Goal: Task Accomplishment & Management: Manage account settings

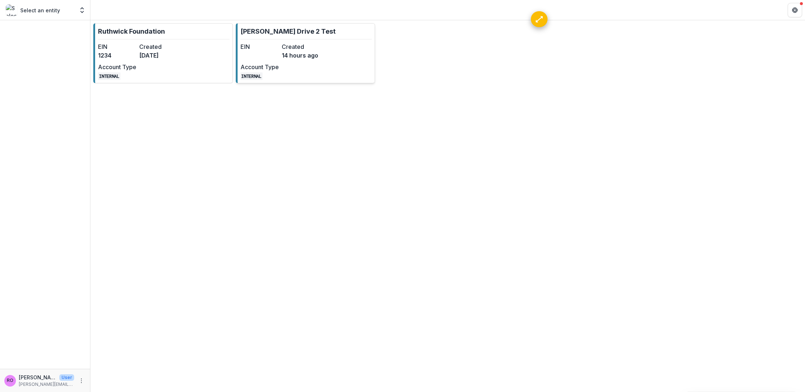
click at [284, 69] on div "EIN Created 14 hours ago Account Type INTERNAL" at bounding box center [281, 61] width 80 height 38
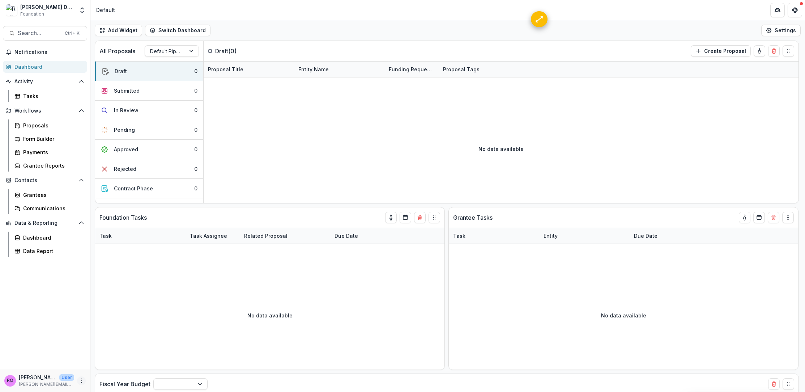
click at [77, 380] on button "More" at bounding box center [81, 380] width 9 height 9
click at [117, 365] on link "User Settings" at bounding box center [128, 365] width 77 height 12
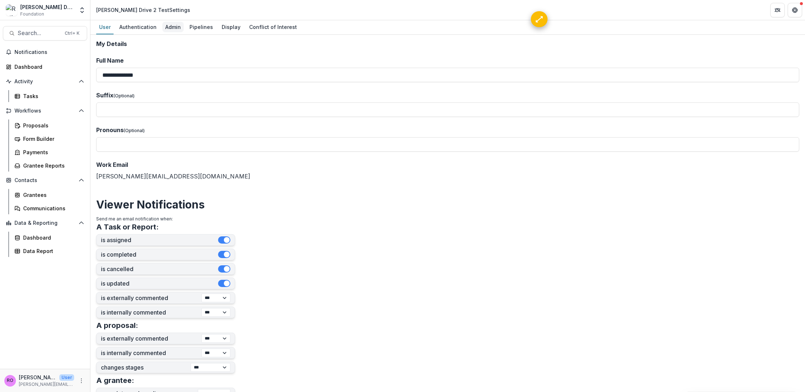
click at [180, 29] on div "Admin" at bounding box center [172, 27] width 21 height 10
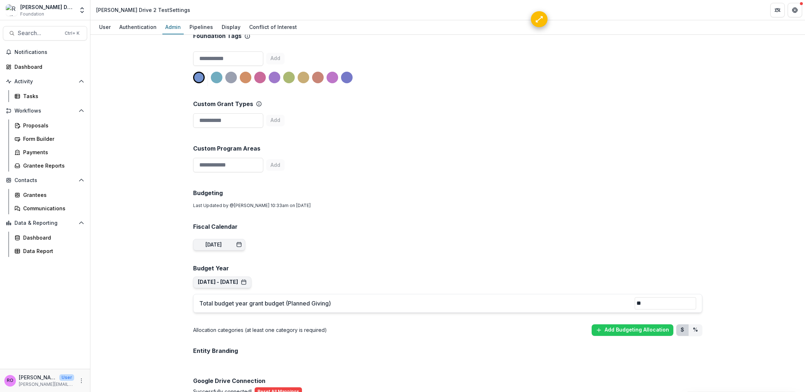
scroll to position [354, 0]
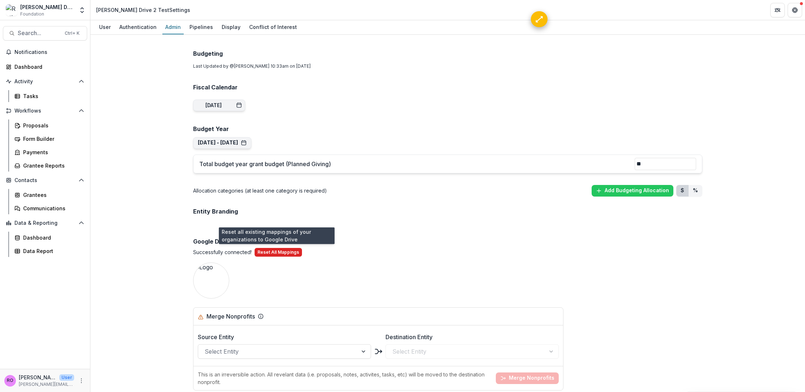
click at [273, 252] on button "Reset All Mappings" at bounding box center [278, 252] width 47 height 9
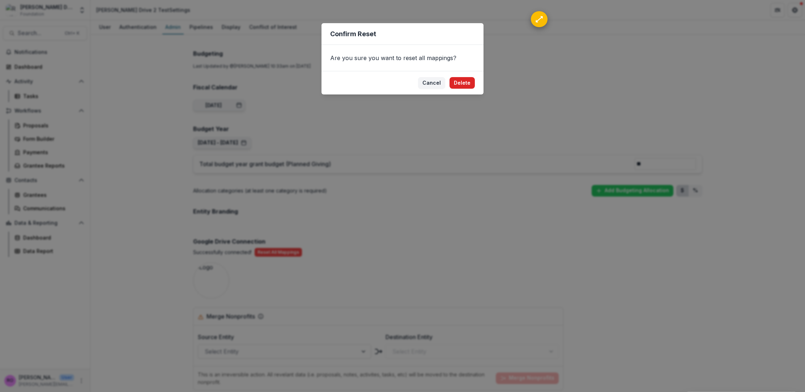
click at [455, 85] on button "Delete" at bounding box center [462, 83] width 25 height 12
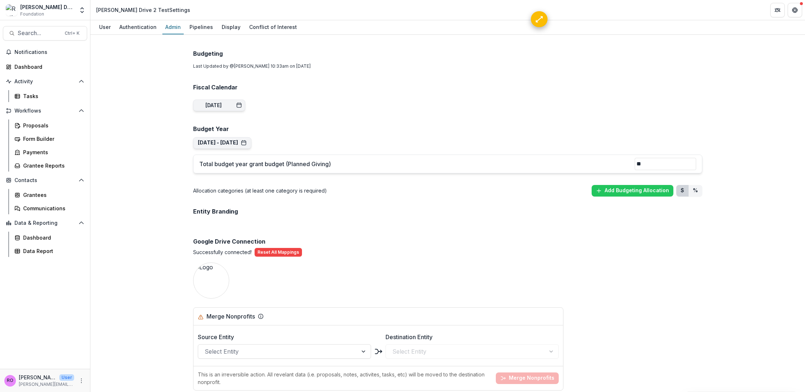
click at [236, 250] on p "Successfully connected!" at bounding box center [222, 252] width 59 height 8
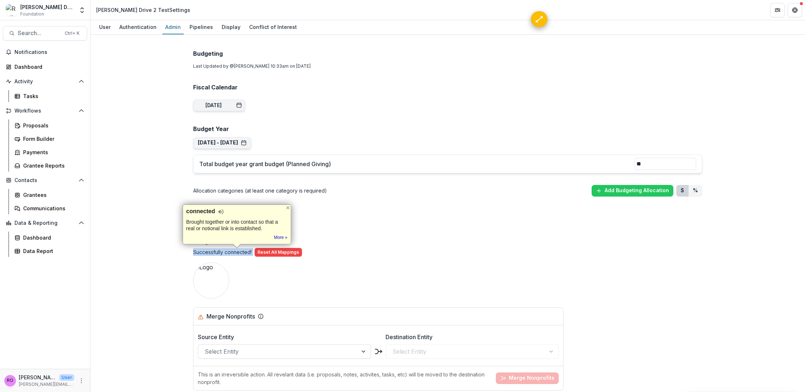
click at [236, 250] on p "Successfully connected!" at bounding box center [222, 252] width 59 height 8
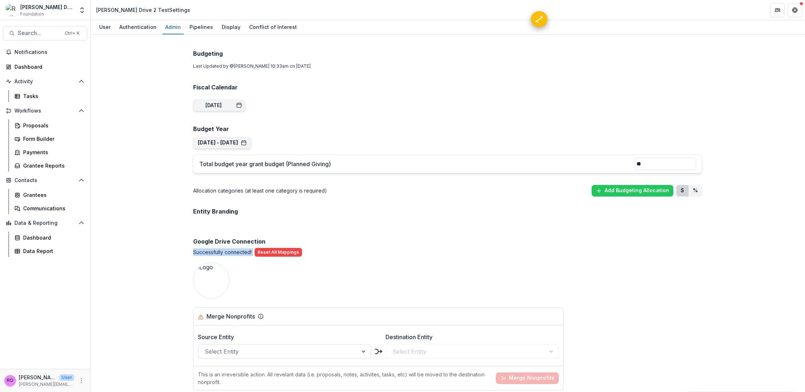
click at [236, 250] on p "Successfully connected!" at bounding box center [222, 252] width 59 height 8
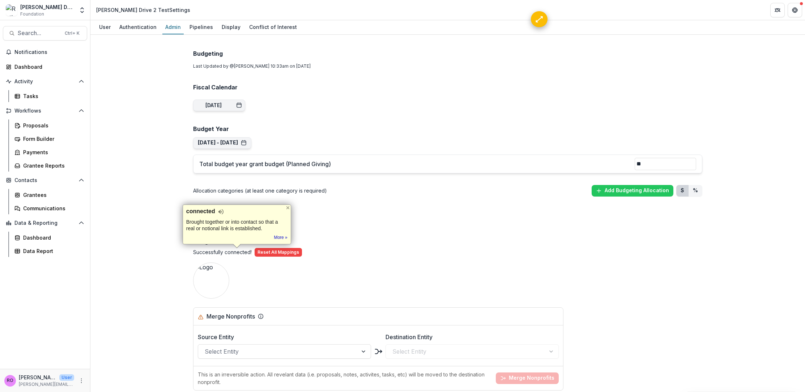
drag, startPoint x: 292, startPoint y: 197, endPoint x: 299, endPoint y: 197, distance: 6.9
click at [294, 197] on div "Team ( 2 ) Add Team Member + Name Title Email Permissions Ruthwick Pathireddy […" at bounding box center [447, 254] width 521 height 1135
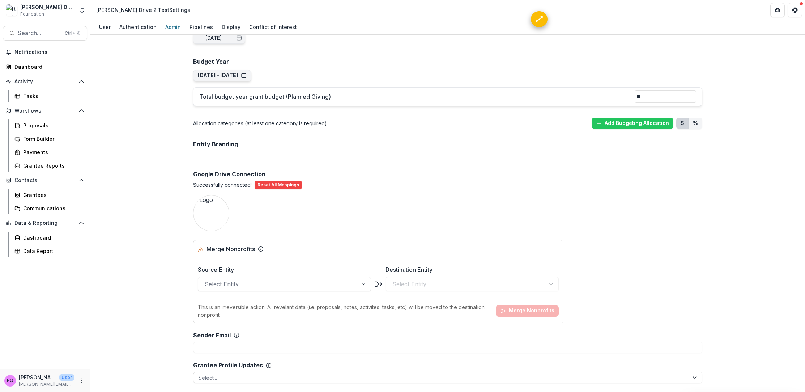
scroll to position [419, 0]
click at [34, 188] on div "Contacts Grantees Communications" at bounding box center [45, 194] width 90 height 40
click at [42, 195] on div "Grantees" at bounding box center [52, 195] width 58 height 8
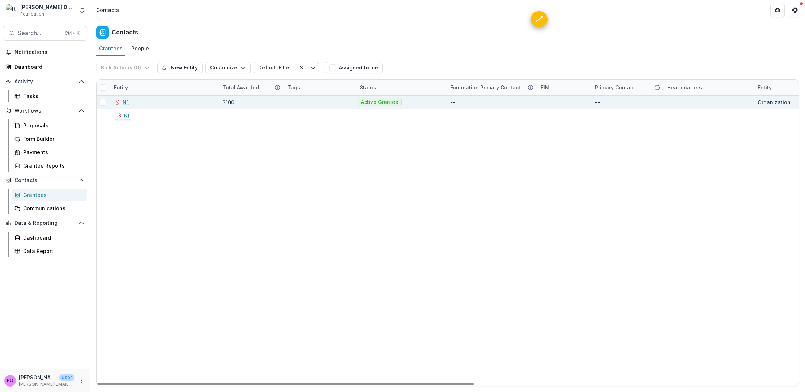
click at [136, 104] on div "N1" at bounding box center [164, 102] width 100 height 13
click at [234, 103] on div "$100" at bounding box center [229, 102] width 12 height 8
click at [102, 102] on span at bounding box center [103, 102] width 7 height 7
click at [221, 102] on div "$100" at bounding box center [250, 102] width 65 height 13
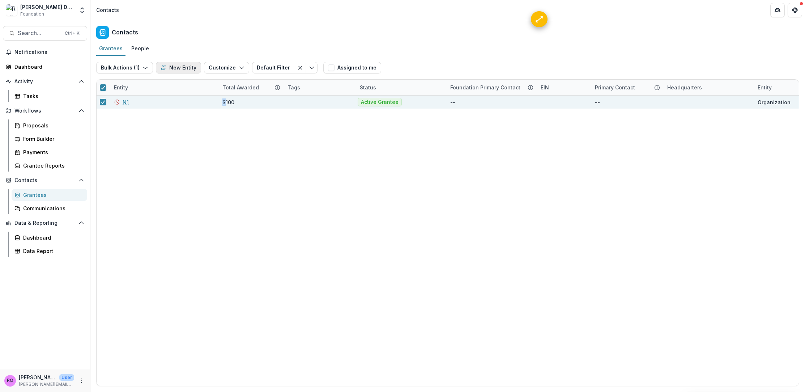
click at [183, 67] on button "New Entity" at bounding box center [178, 68] width 45 height 12
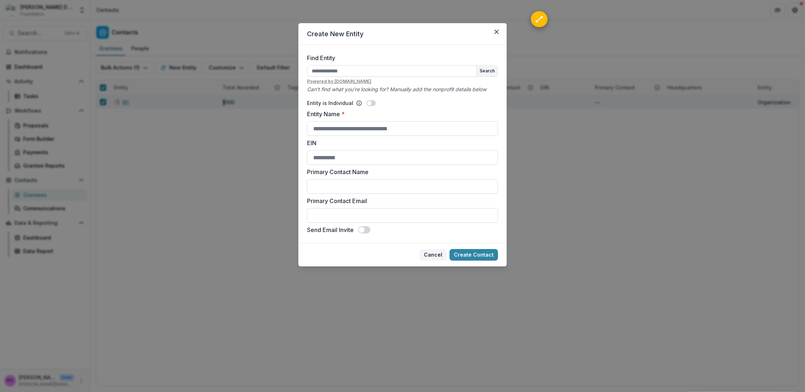
click at [435, 252] on button "Cancel" at bounding box center [433, 255] width 27 height 12
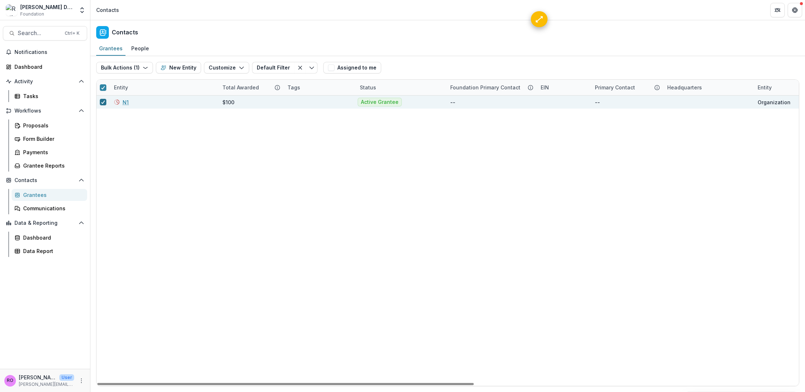
click at [104, 106] on div at bounding box center [103, 102] width 13 height 13
click at [99, 101] on div at bounding box center [103, 102] width 13 height 7
drag, startPoint x: 103, startPoint y: 102, endPoint x: 120, endPoint y: 101, distance: 17.4
click at [103, 102] on polyline at bounding box center [103, 102] width 3 height 3
click at [125, 101] on link "N1" at bounding box center [126, 102] width 6 height 8
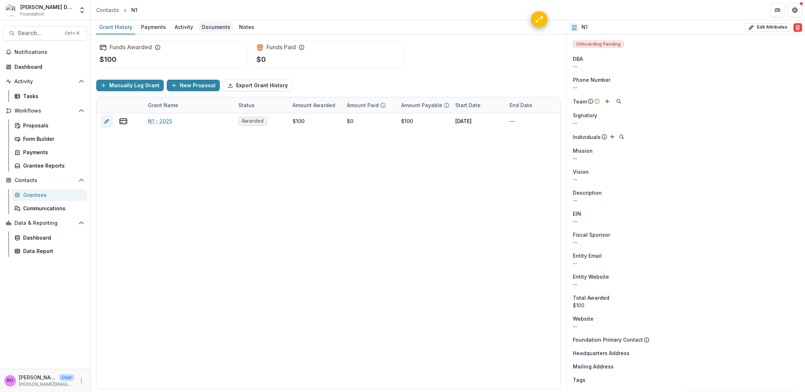
click at [212, 28] on div "Documents" at bounding box center [216, 27] width 34 height 10
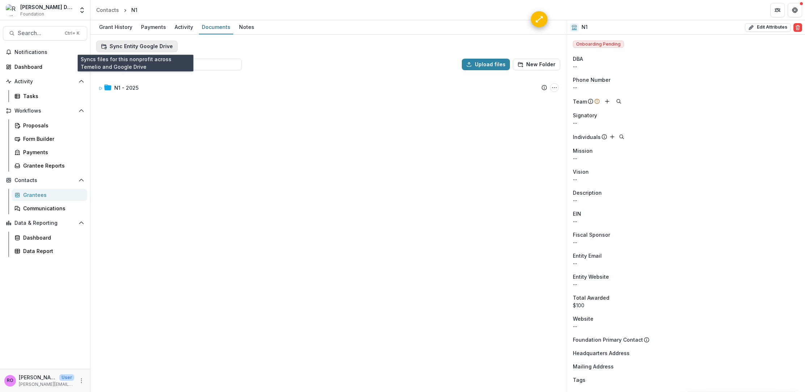
click at [164, 43] on button "Sync Entity Google Drive" at bounding box center [136, 47] width 81 height 12
click at [486, 62] on button "Upload files" at bounding box center [486, 65] width 48 height 12
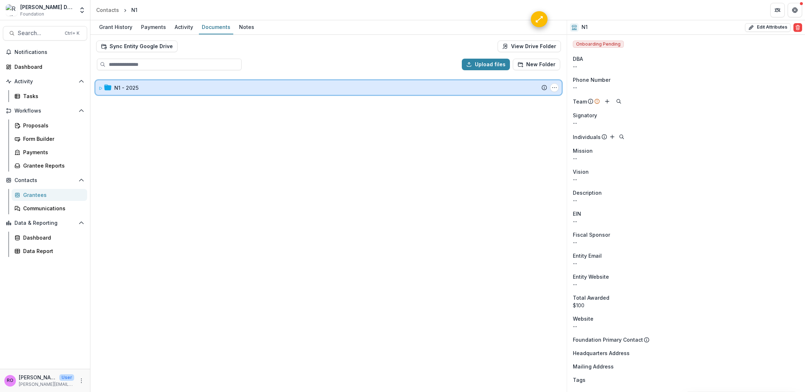
click at [113, 88] on div "N1 - 2025" at bounding box center [322, 88] width 449 height 8
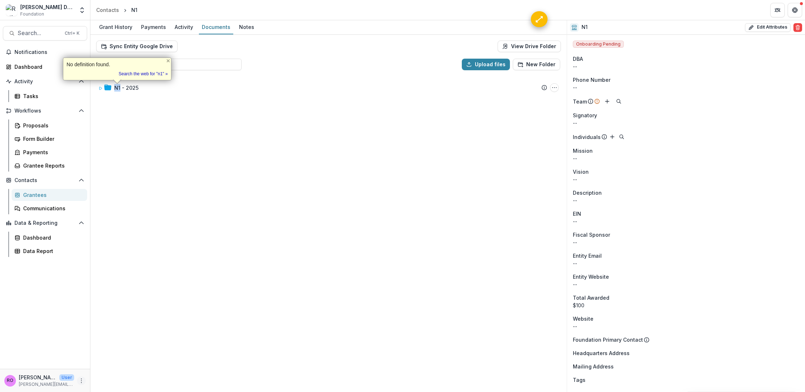
click at [80, 381] on icon "More" at bounding box center [82, 381] width 6 height 6
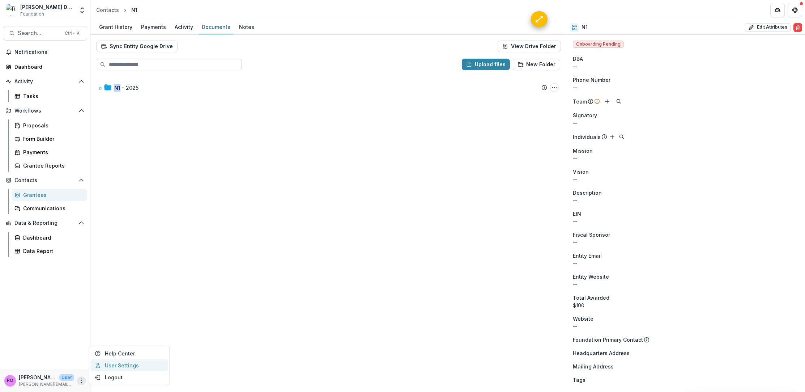
drag, startPoint x: 128, startPoint y: 366, endPoint x: 155, endPoint y: 365, distance: 26.4
click at [129, 365] on link "User Settings" at bounding box center [128, 365] width 77 height 12
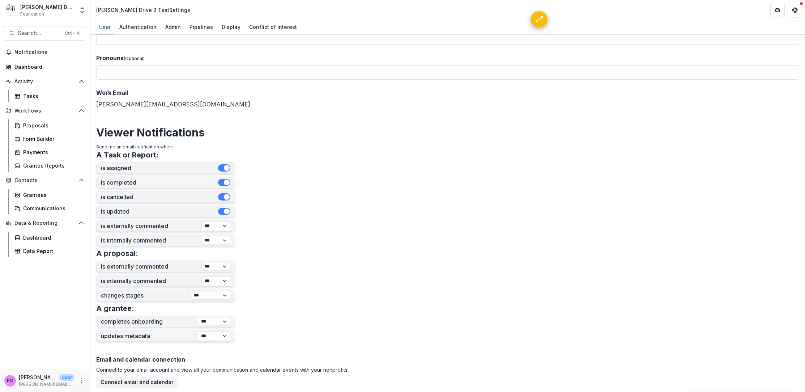
scroll to position [137, 0]
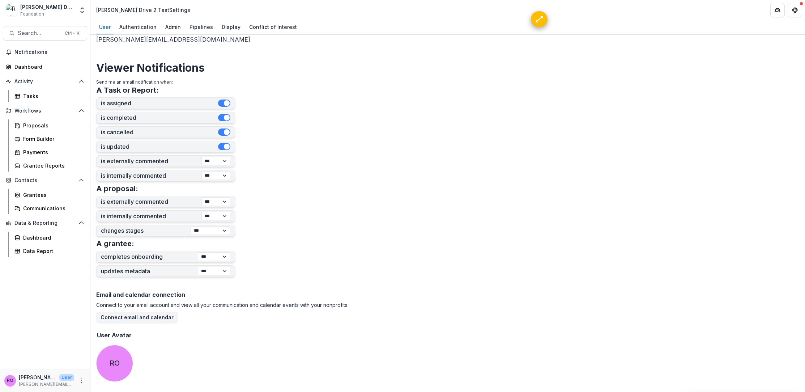
drag, startPoint x: 175, startPoint y: 25, endPoint x: 195, endPoint y: 41, distance: 25.2
click at [175, 25] on div "Admin" at bounding box center [172, 27] width 21 height 10
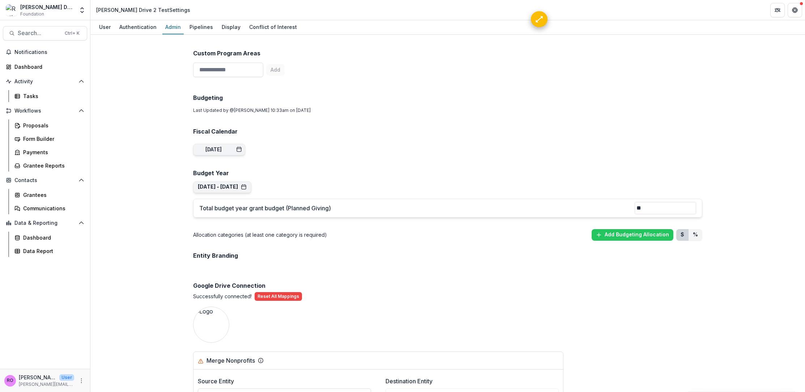
scroll to position [367, 0]
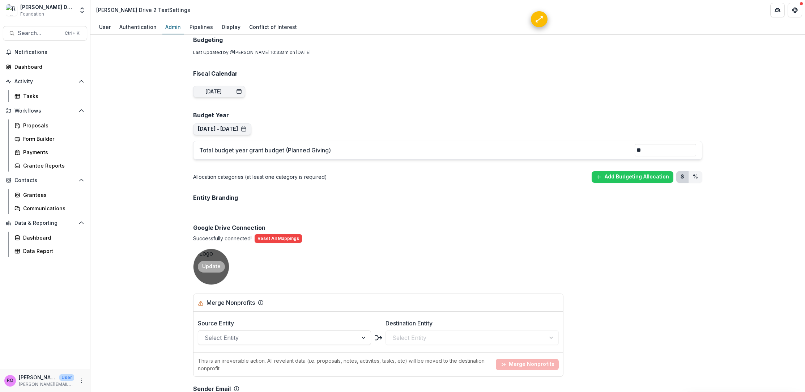
click at [216, 267] on button "Update" at bounding box center [211, 267] width 27 height 12
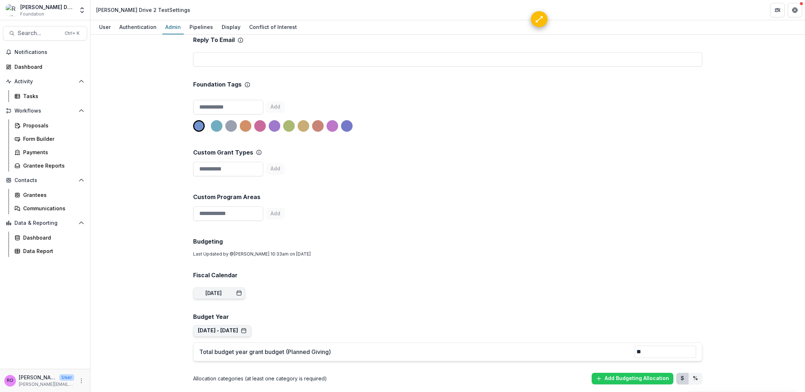
click at [213, 120] on div at bounding box center [273, 127] width 160 height 14
click at [219, 129] on div at bounding box center [217, 126] width 12 height 12
click at [276, 125] on div at bounding box center [275, 126] width 12 height 12
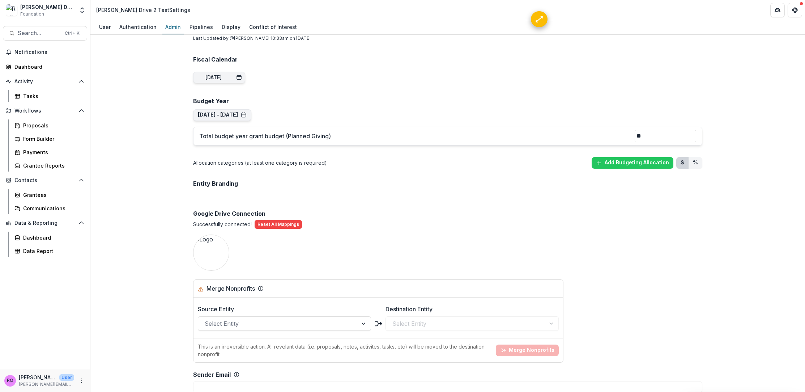
scroll to position [456, 0]
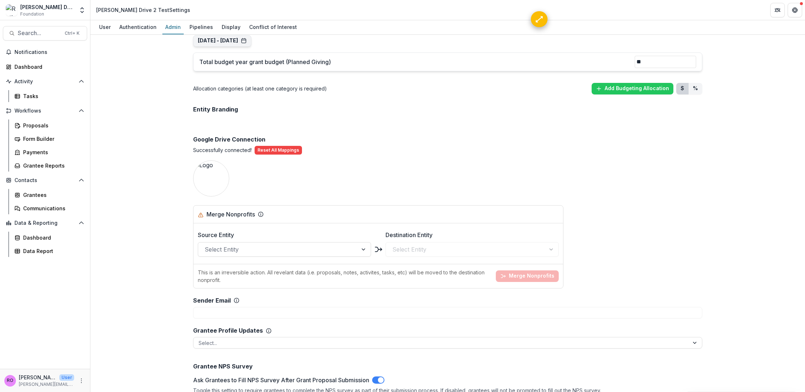
click at [390, 175] on div "Team ( 2 ) Add Team Member + Name Title Email Permissions Ruthwick Pathireddy […" at bounding box center [447, 152] width 521 height 1135
click at [322, 249] on div at bounding box center [278, 249] width 147 height 10
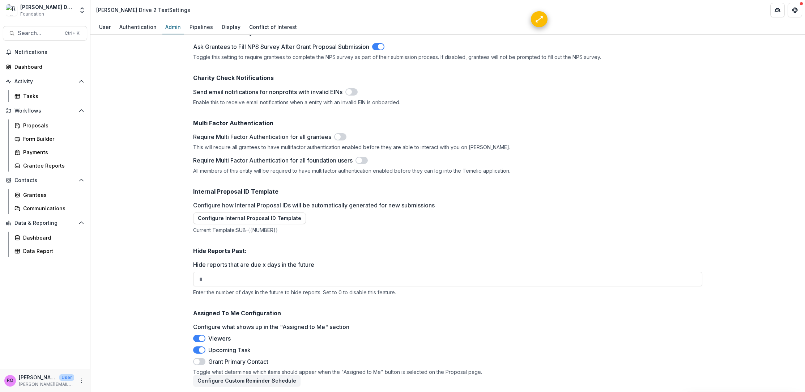
scroll to position [461, 0]
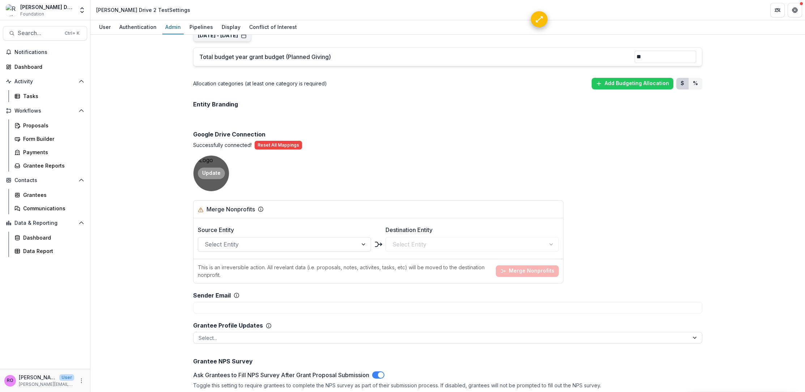
click at [224, 181] on div "Update" at bounding box center [211, 173] width 35 height 35
click at [576, 56] on p "Total budget year grant budget (Planned Giving)" at bounding box center [417, 56] width 436 height 9
click at [245, 145] on p "Successfully connected!" at bounding box center [222, 145] width 59 height 8
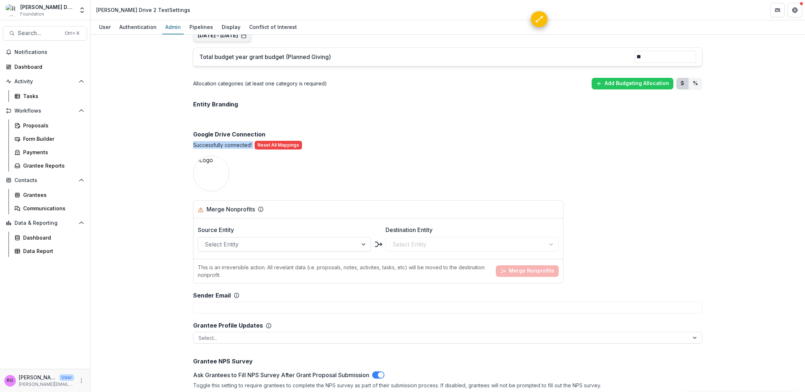
click at [245, 145] on p "Successfully connected!" at bounding box center [222, 145] width 59 height 8
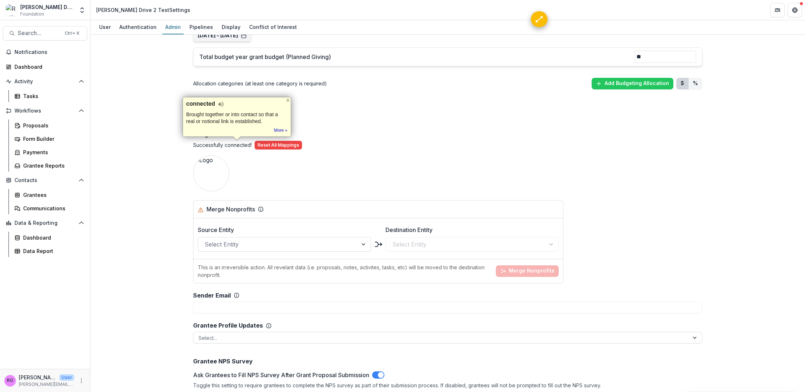
click at [202, 141] on p "Successfully connected!" at bounding box center [222, 145] width 59 height 8
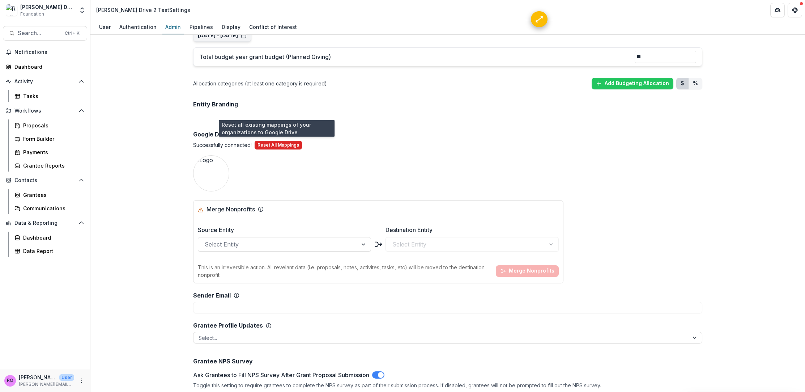
click at [274, 146] on button "Reset All Mappings" at bounding box center [278, 145] width 47 height 9
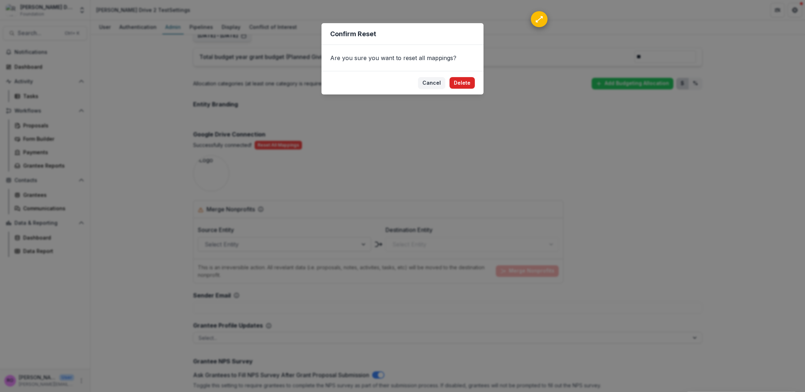
click at [473, 79] on button "Delete" at bounding box center [462, 83] width 25 height 12
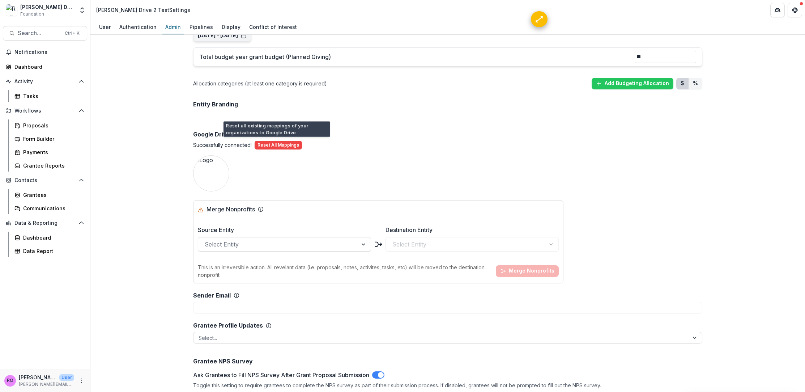
click at [308, 173] on div "Team ( 2 ) Add Team Member + Name Title Email Permissions Ruthwick Pathireddy […" at bounding box center [447, 147] width 521 height 1135
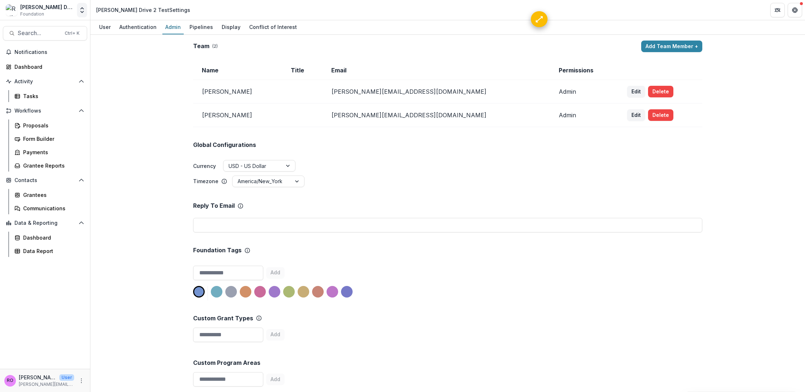
click at [77, 10] on button "Open entity switcher" at bounding box center [82, 10] width 10 height 14
click at [38, 78] on link "Admin Settings" at bounding box center [37, 83] width 101 height 12
click at [16, 8] on img at bounding box center [12, 10] width 12 height 12
click at [82, 13] on polyline "Open entity switcher" at bounding box center [82, 11] width 3 height 1
click at [56, 55] on div "Ruthwick Foundation" at bounding box center [29, 55] width 53 height 8
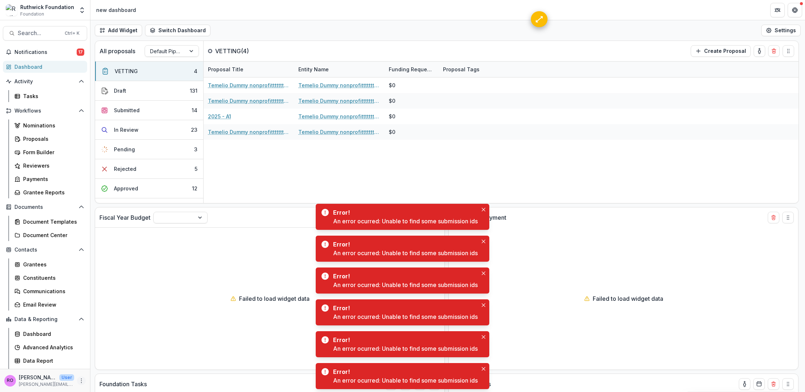
click at [79, 381] on icon "More" at bounding box center [82, 381] width 6 height 6
click at [110, 368] on link "User Settings" at bounding box center [127, 365] width 77 height 12
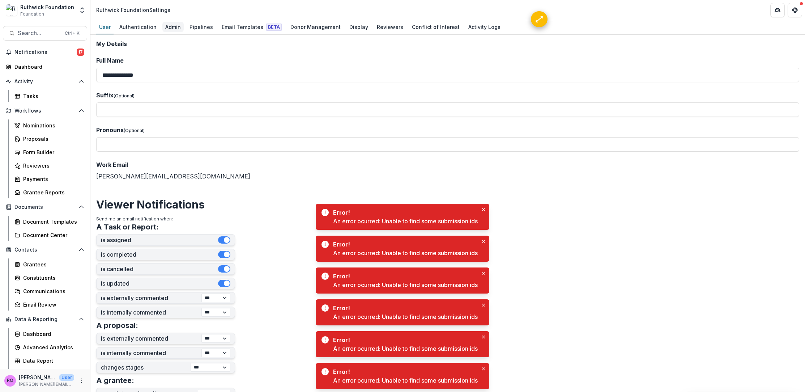
click at [173, 33] on link "Admin" at bounding box center [172, 27] width 21 height 14
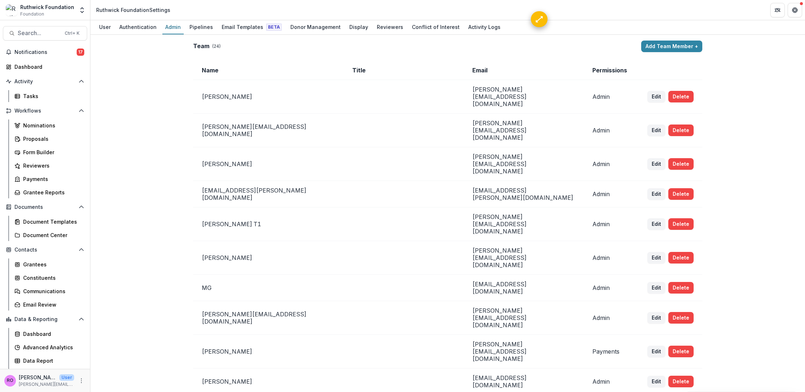
click at [548, 93] on td "[PERSON_NAME][EMAIL_ADDRESS][DOMAIN_NAME]" at bounding box center [524, 97] width 120 height 34
click at [229, 90] on td "[PERSON_NAME]" at bounding box center [268, 97] width 151 height 34
click at [656, 93] on button "Edit" at bounding box center [657, 97] width 18 height 12
select select "*****"
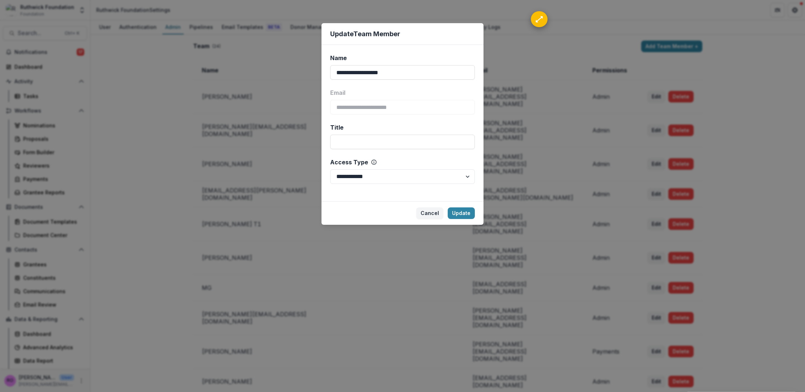
drag, startPoint x: 436, startPoint y: 212, endPoint x: 268, endPoint y: 149, distance: 178.6
click at [436, 212] on button "Cancel" at bounding box center [429, 213] width 27 height 12
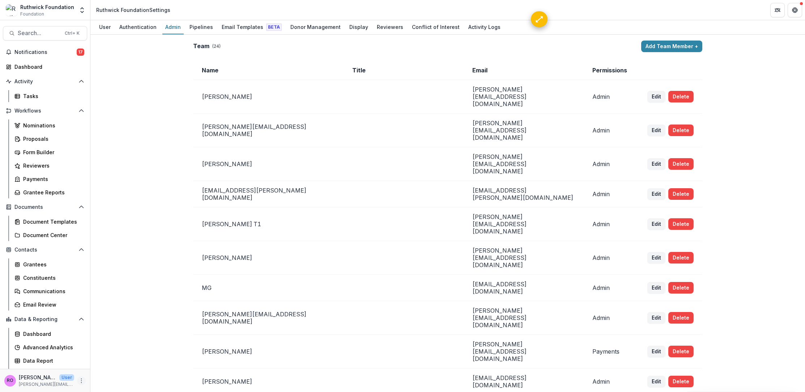
click at [82, 379] on button "More" at bounding box center [81, 380] width 9 height 9
click at [81, 5] on button "Open entity switcher" at bounding box center [82, 10] width 10 height 14
click at [52, 66] on div "[PERSON_NAME] Drive 2 Test" at bounding box center [48, 68] width 72 height 8
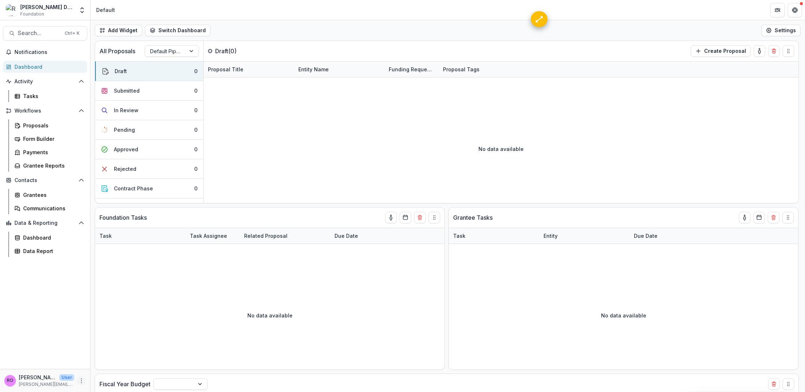
click at [80, 385] on button "More" at bounding box center [81, 380] width 9 height 9
click at [104, 367] on link "User Settings" at bounding box center [128, 365] width 77 height 12
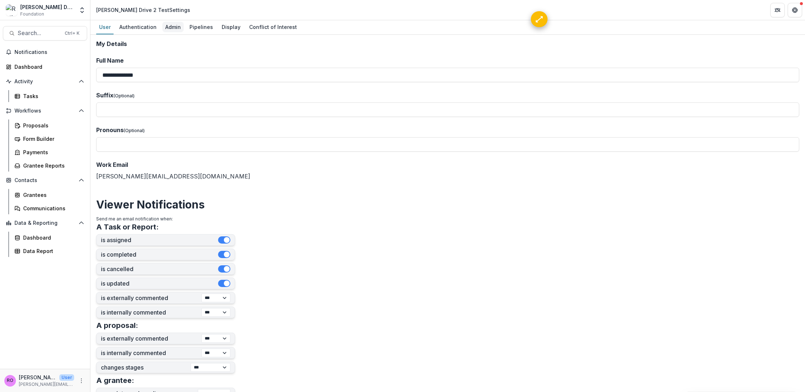
click at [169, 26] on div "Admin" at bounding box center [172, 27] width 21 height 10
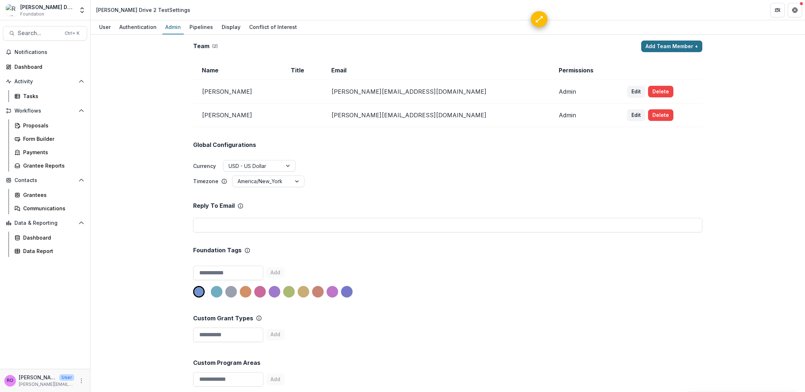
click at [674, 44] on button "Add Team Member +" at bounding box center [672, 47] width 61 height 12
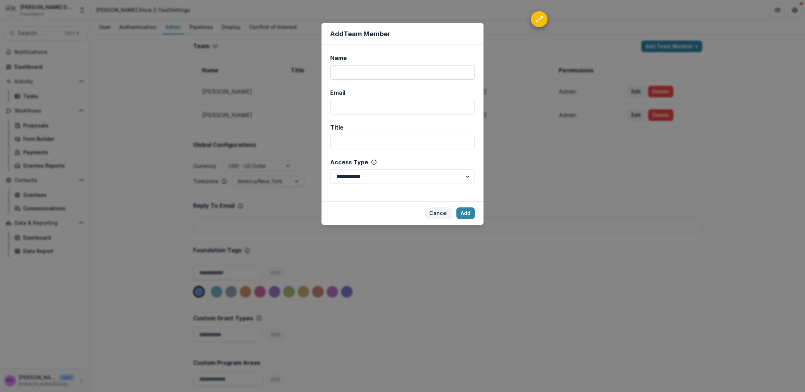
click at [396, 74] on input "Name" at bounding box center [402, 72] width 145 height 14
type input "********"
type input "**********"
type input "****"
click at [467, 208] on button "Add" at bounding box center [466, 213] width 18 height 12
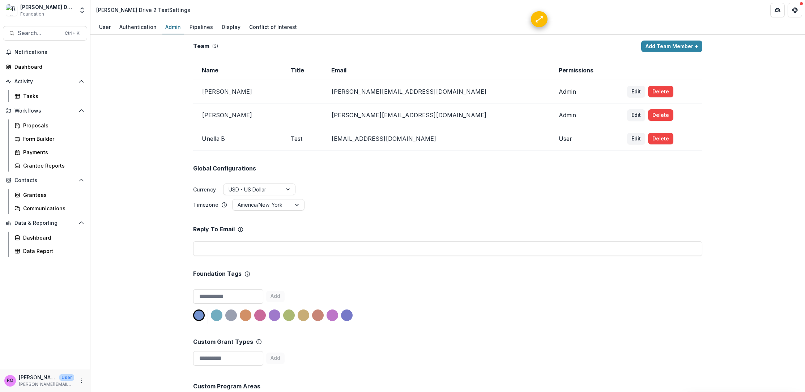
click at [551, 92] on td "Admin" at bounding box center [584, 92] width 69 height 24
click at [431, 141] on td "unellabolton.423205@gmail.com" at bounding box center [436, 139] width 227 height 24
click at [407, 137] on td "unellabolton.423205@gmail.com" at bounding box center [436, 139] width 227 height 24
click at [629, 137] on button "Edit" at bounding box center [636, 139] width 18 height 12
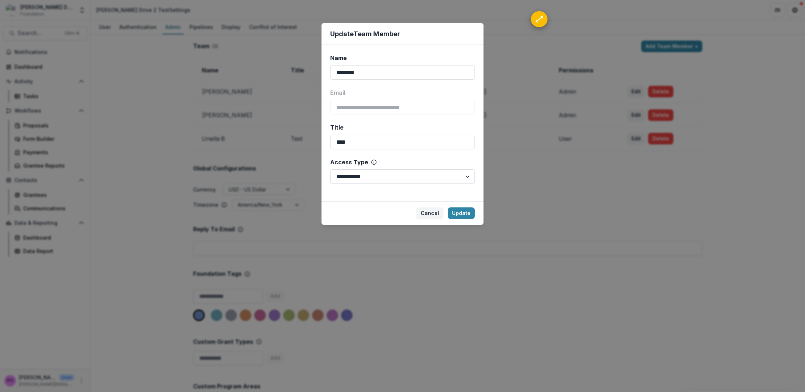
click at [403, 177] on select "**********" at bounding box center [402, 176] width 145 height 14
select select "*****"
click at [330, 169] on select "**********" at bounding box center [402, 176] width 145 height 14
click at [466, 214] on button "Update" at bounding box center [461, 213] width 27 height 12
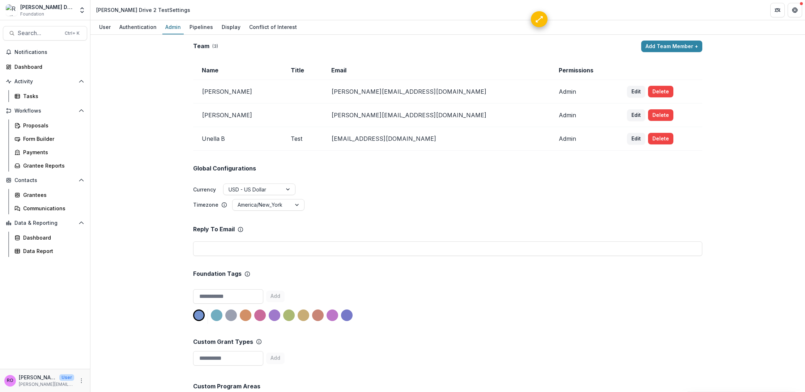
click at [323, 136] on td "Test" at bounding box center [302, 139] width 41 height 24
click at [282, 137] on td "Unella B" at bounding box center [237, 139] width 89 height 24
click at [209, 140] on td "Unella B" at bounding box center [237, 139] width 89 height 24
click at [418, 136] on td "unellabolton.423205@gmail.com" at bounding box center [436, 139] width 227 height 24
click at [388, 137] on td "unellabolton.423205@gmail.com" at bounding box center [436, 139] width 227 height 24
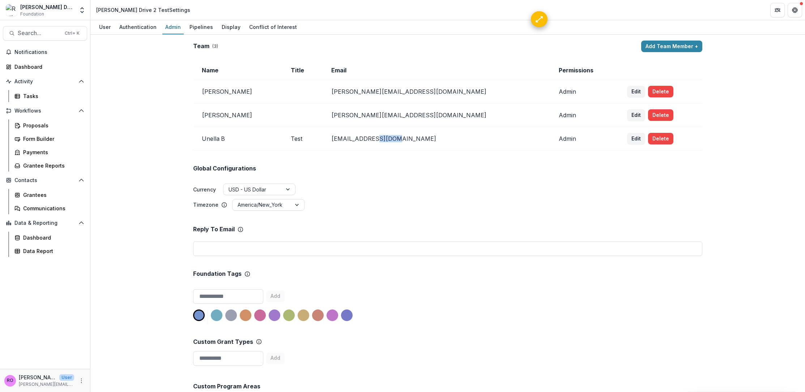
click at [388, 137] on td "unellabolton.423205@gmail.com" at bounding box center [436, 139] width 227 height 24
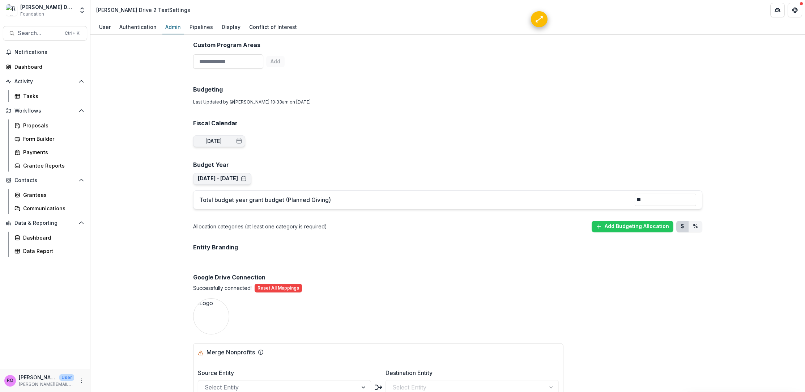
scroll to position [342, 0]
click at [231, 287] on p "Successfully connected!" at bounding box center [222, 287] width 59 height 8
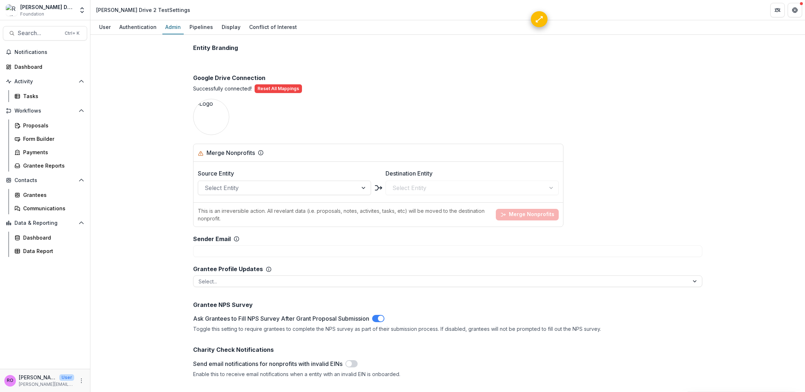
scroll to position [579, 0]
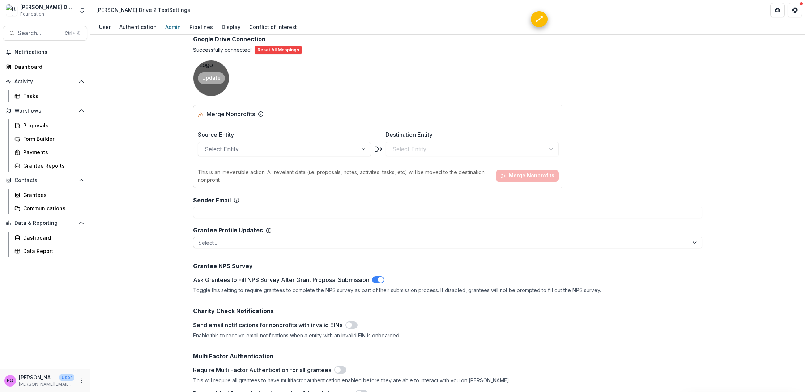
click at [214, 71] on div "Update" at bounding box center [211, 77] width 35 height 35
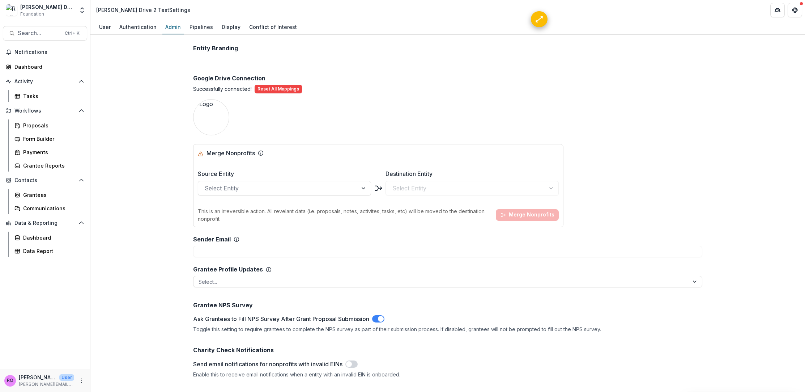
scroll to position [477, 0]
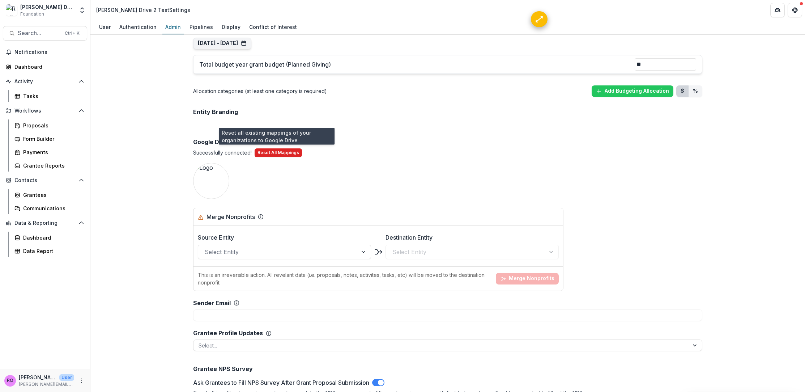
click at [297, 151] on button "Reset All Mappings" at bounding box center [278, 152] width 47 height 9
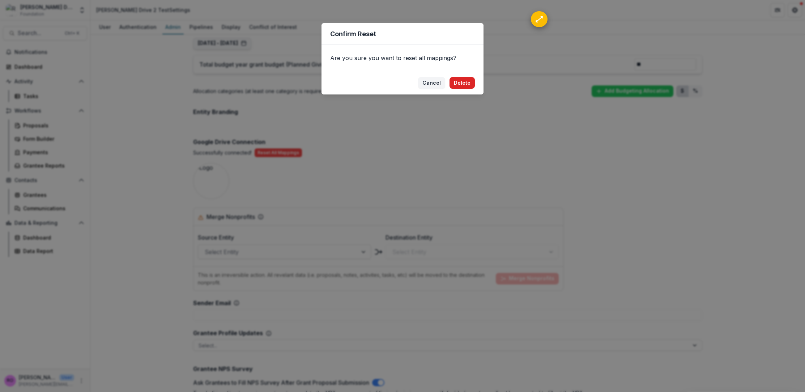
click at [456, 86] on button "Delete" at bounding box center [462, 83] width 25 height 12
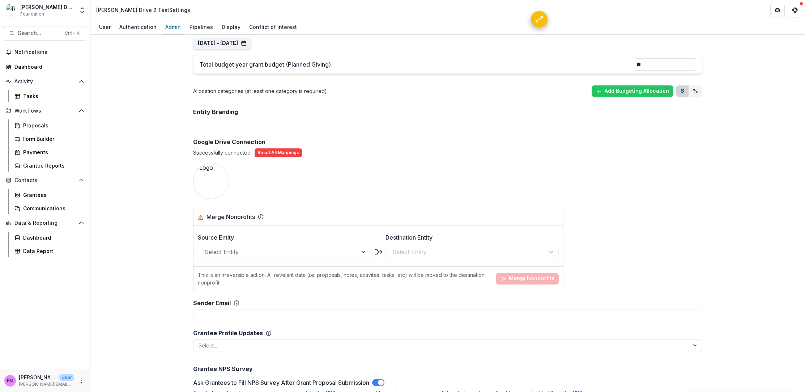
click at [436, 166] on div "Team ( 3 ) Add Team Member + Name Title Email Permissions Ruthwick Pathireddy r…" at bounding box center [447, 143] width 521 height 1158
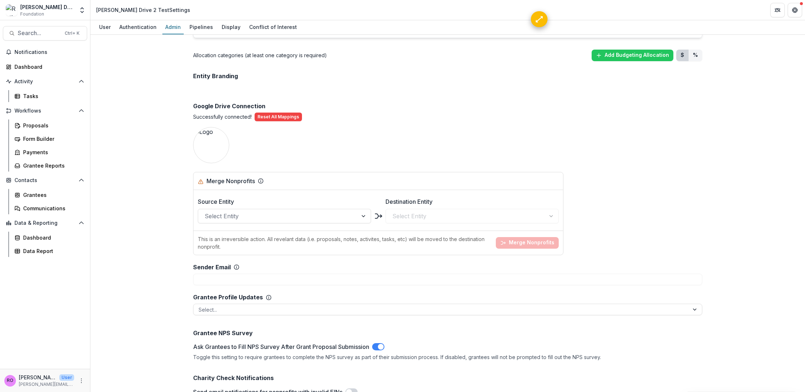
scroll to position [339, 0]
